Goal: Task Accomplishment & Management: Manage account settings

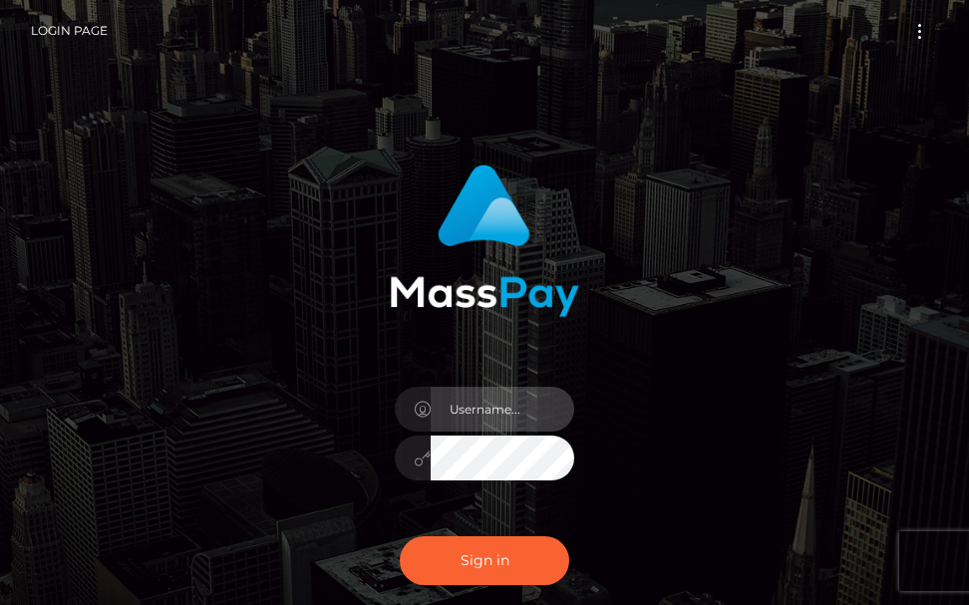
type input "terry.cope2"
click at [518, 412] on input "terry.cope2" at bounding box center [503, 409] width 144 height 45
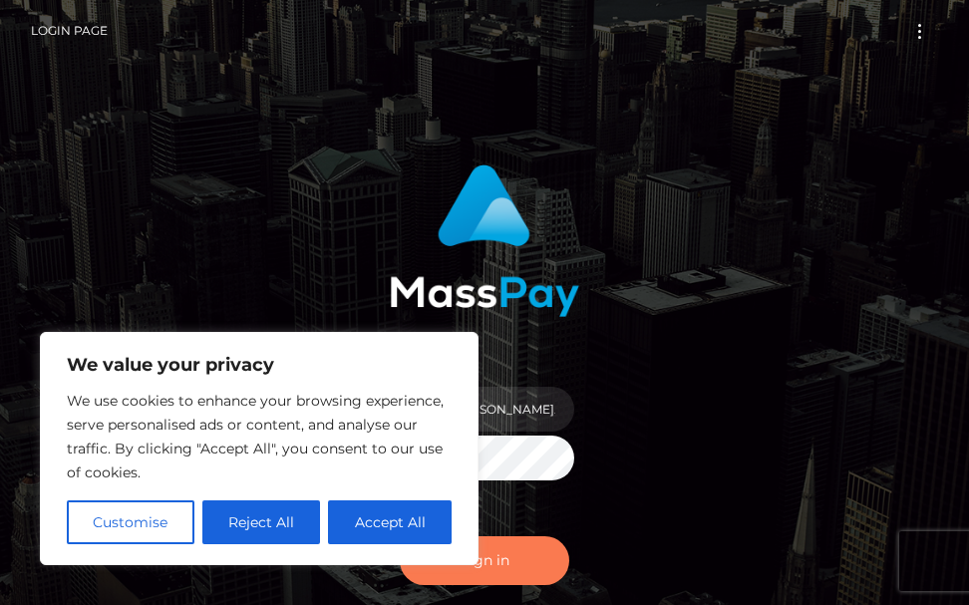
click at [510, 564] on button "Sign in" at bounding box center [484, 560] width 169 height 49
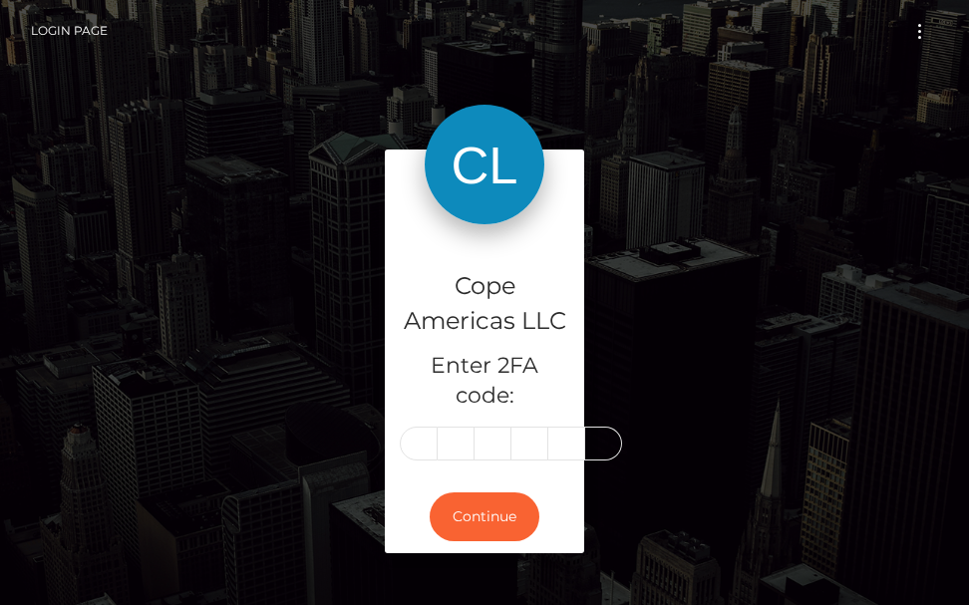
type input "3"
type input "5"
type input "2"
type input "0"
type input "2"
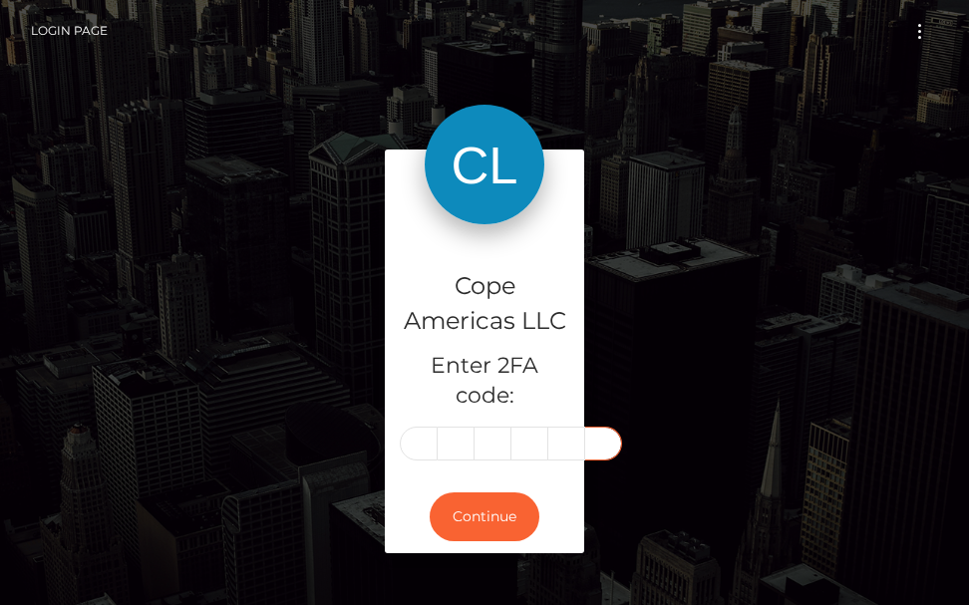
type input "3"
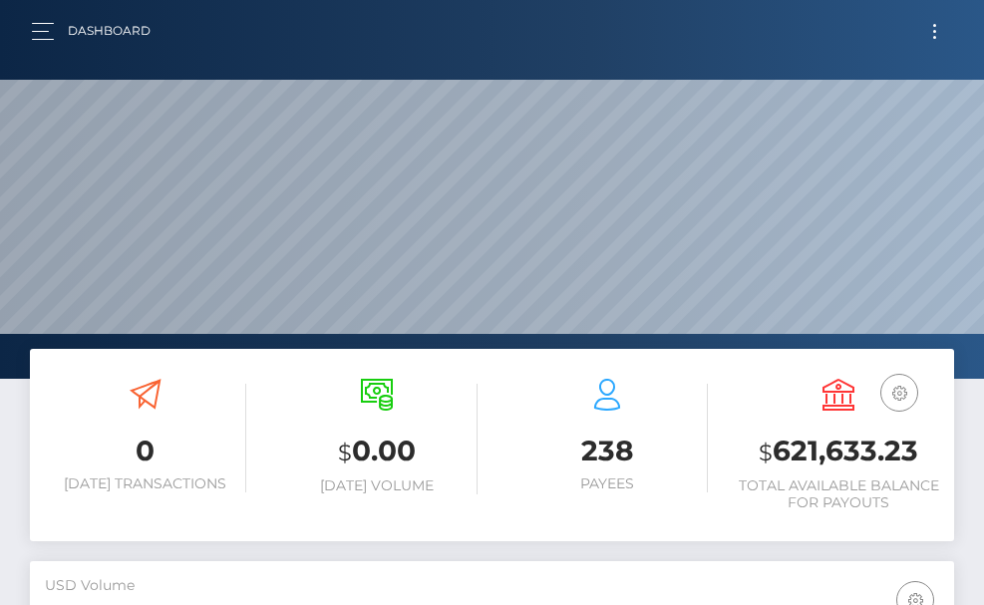
scroll to position [354, 447]
click at [46, 36] on button "button" at bounding box center [49, 31] width 37 height 27
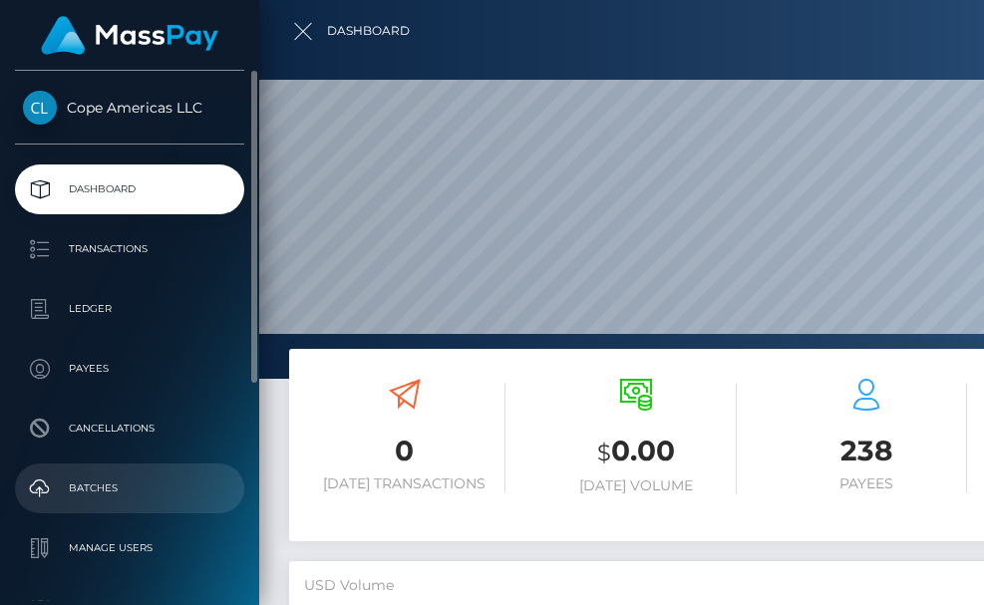
click at [84, 478] on p "Batches" at bounding box center [129, 488] width 213 height 30
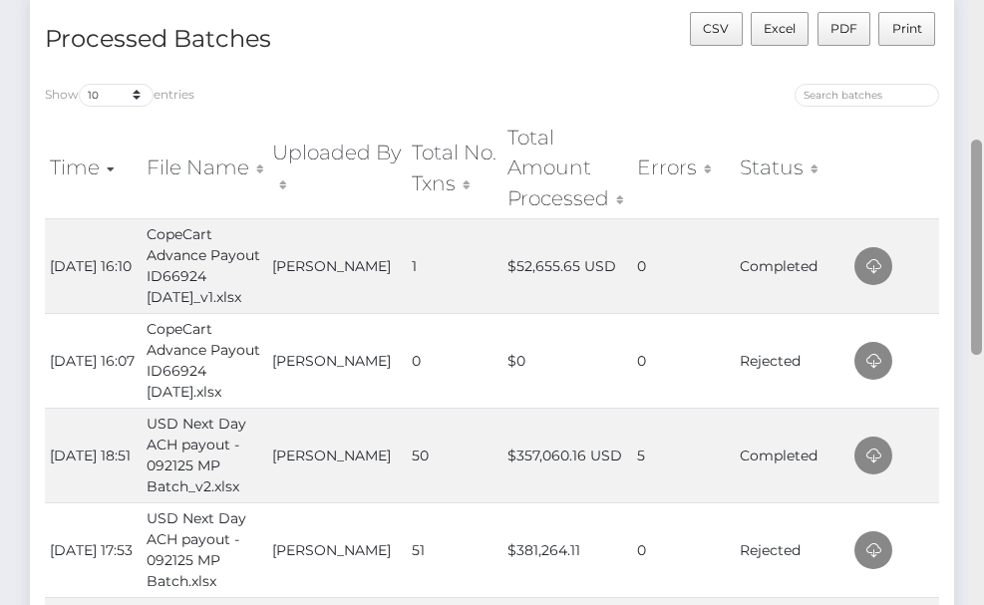
scroll to position [387, 0]
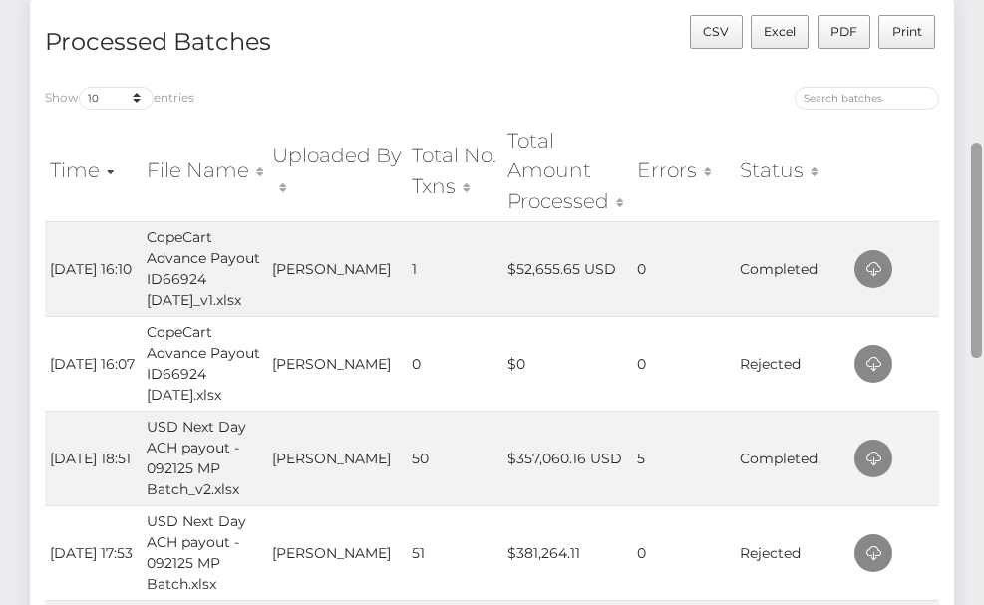
drag, startPoint x: 976, startPoint y: 191, endPoint x: 978, endPoint y: 152, distance: 39.9
click at [978, 152] on div at bounding box center [976, 250] width 11 height 215
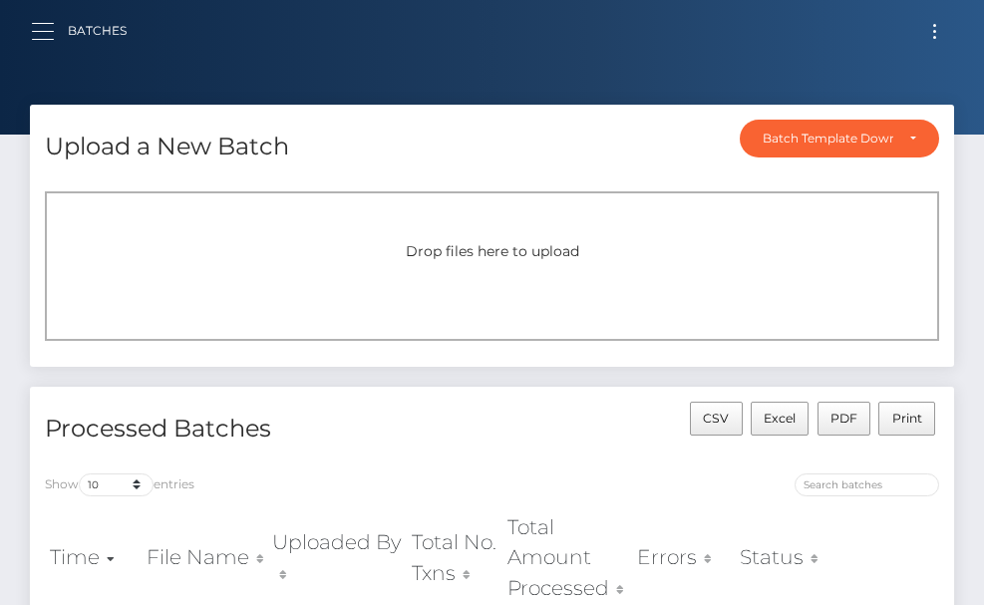
click at [45, 36] on button "button" at bounding box center [49, 31] width 37 height 27
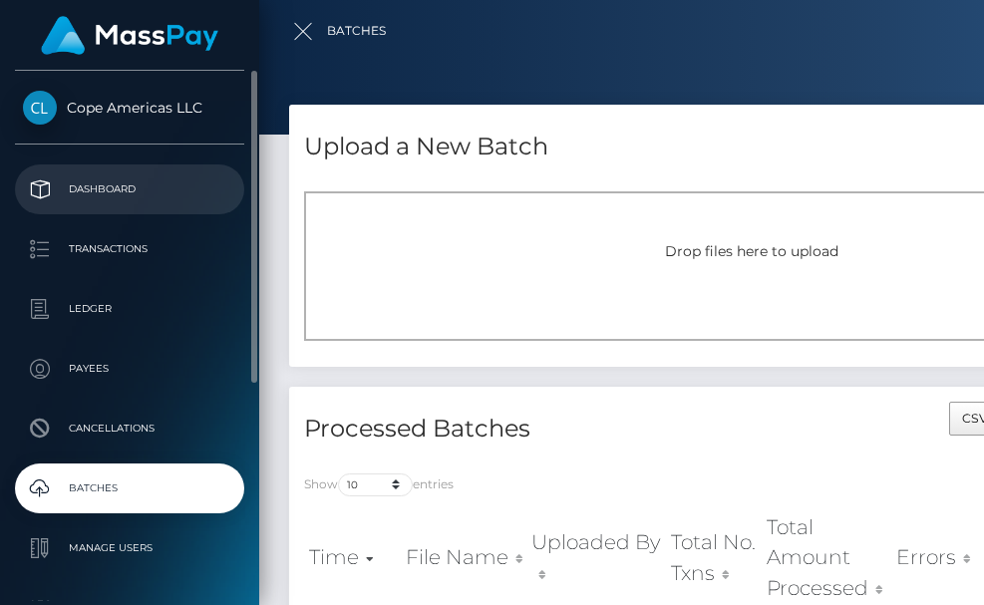
click at [88, 193] on p "Dashboard" at bounding box center [129, 189] width 213 height 30
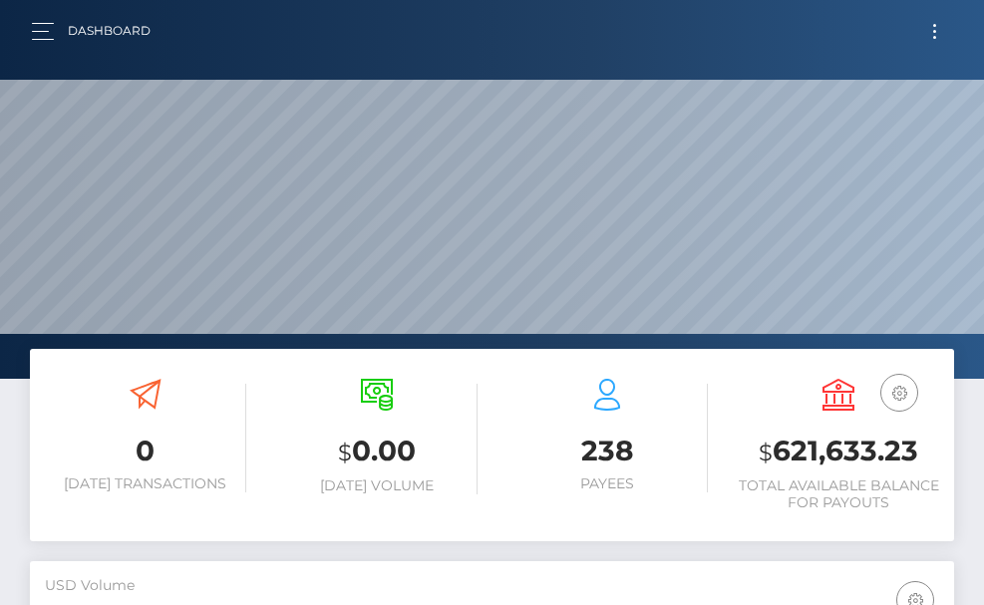
scroll to position [354, 447]
